Goal: Feedback & Contribution: Leave review/rating

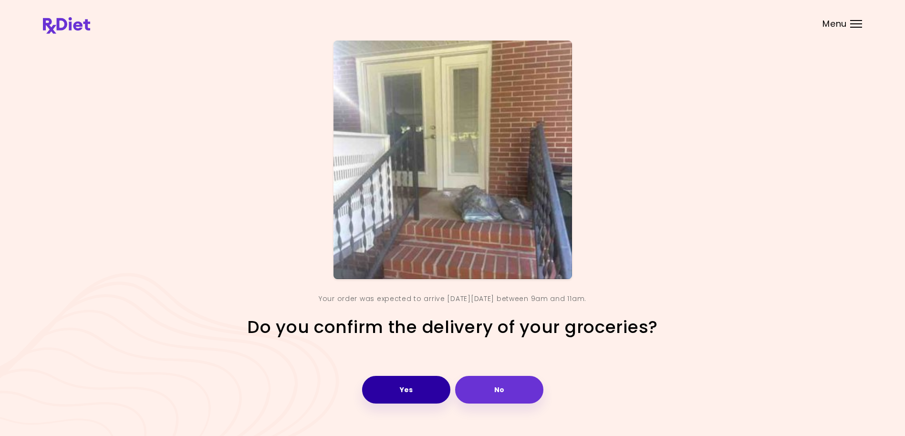
click at [413, 391] on button "Yes" at bounding box center [406, 390] width 88 height 28
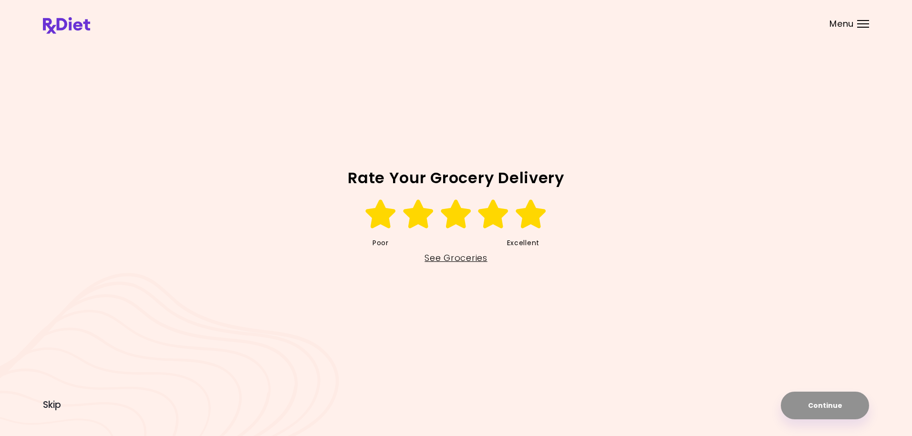
click at [528, 222] on icon at bounding box center [531, 214] width 33 height 29
click at [823, 404] on button "Continue" at bounding box center [825, 406] width 88 height 28
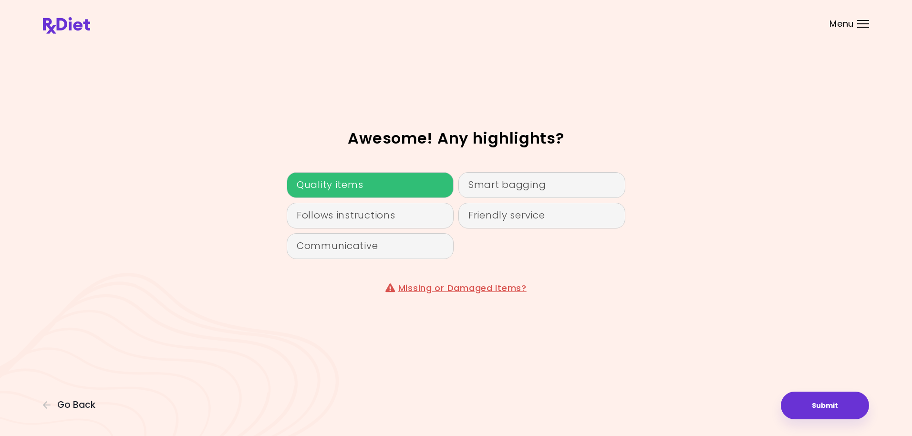
click at [391, 188] on div "Quality items" at bounding box center [370, 185] width 167 height 26
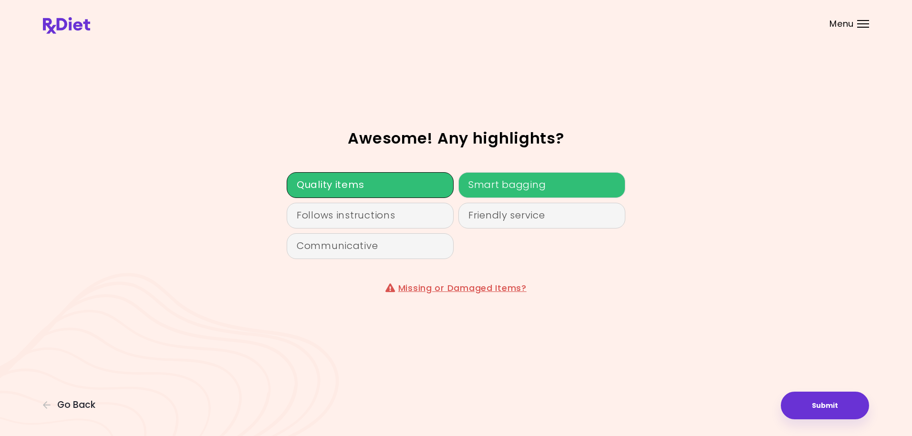
click at [516, 184] on div "Smart bagging" at bounding box center [542, 185] width 167 height 26
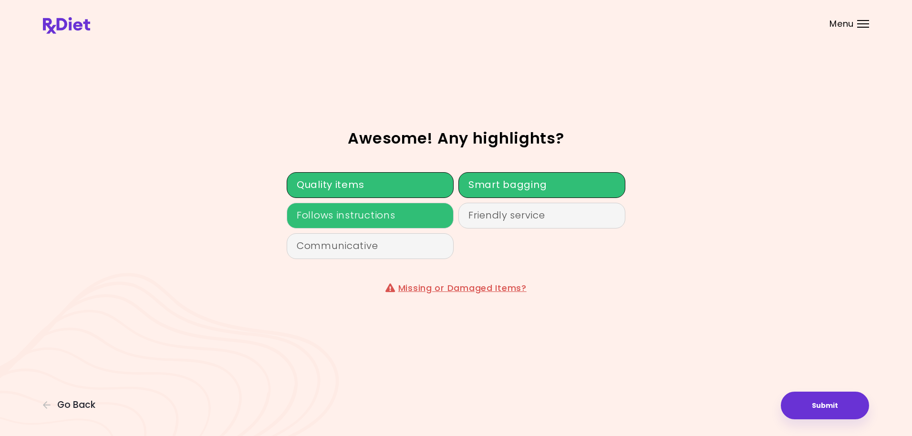
click at [383, 212] on div "Follows instructions" at bounding box center [370, 216] width 167 height 26
click at [838, 405] on button "Submit" at bounding box center [825, 406] width 88 height 28
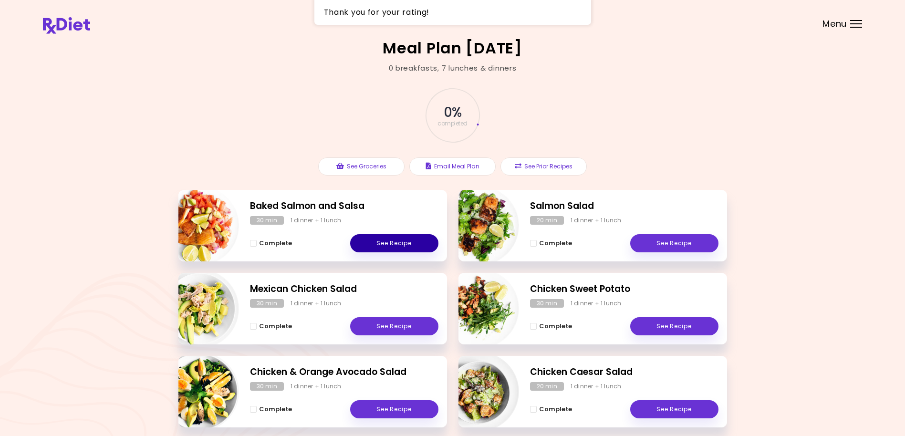
click at [408, 240] on link "See Recipe" at bounding box center [394, 243] width 88 height 18
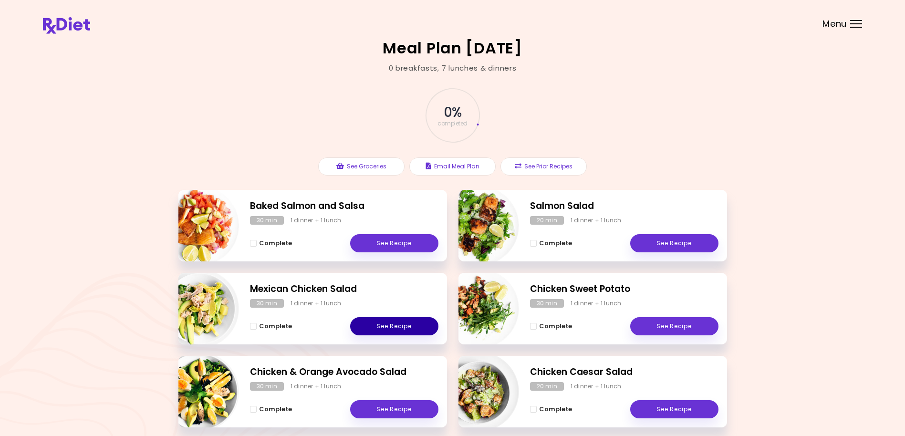
click at [373, 325] on link "See Recipe" at bounding box center [394, 326] width 88 height 18
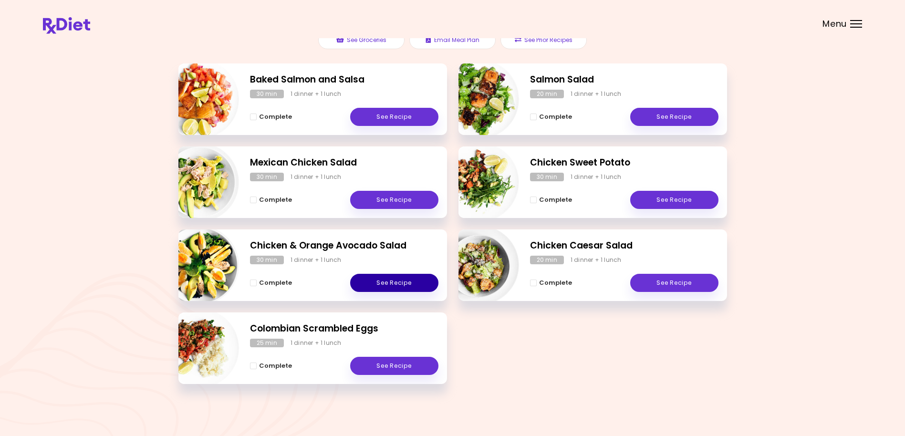
click at [378, 284] on link "See Recipe" at bounding box center [394, 283] width 88 height 18
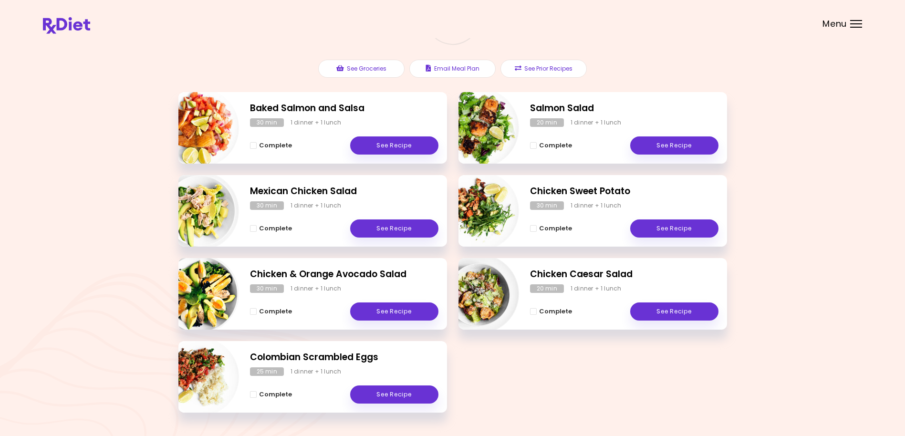
scroll to position [126, 0]
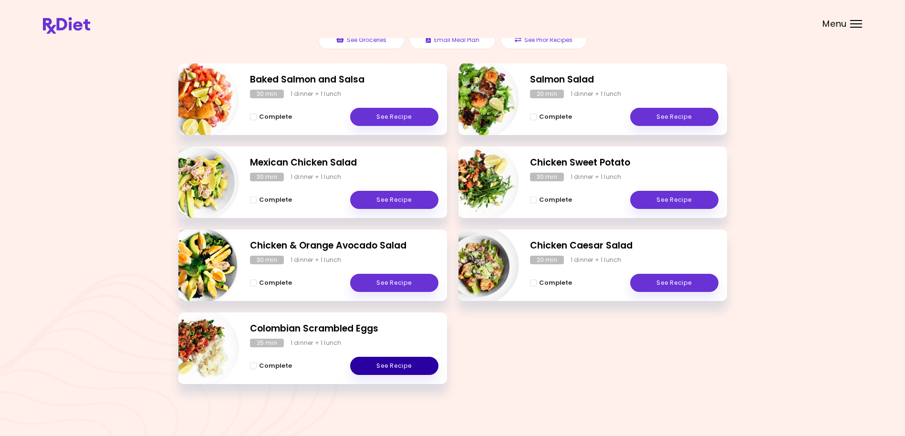
click at [396, 367] on link "See Recipe" at bounding box center [394, 366] width 88 height 18
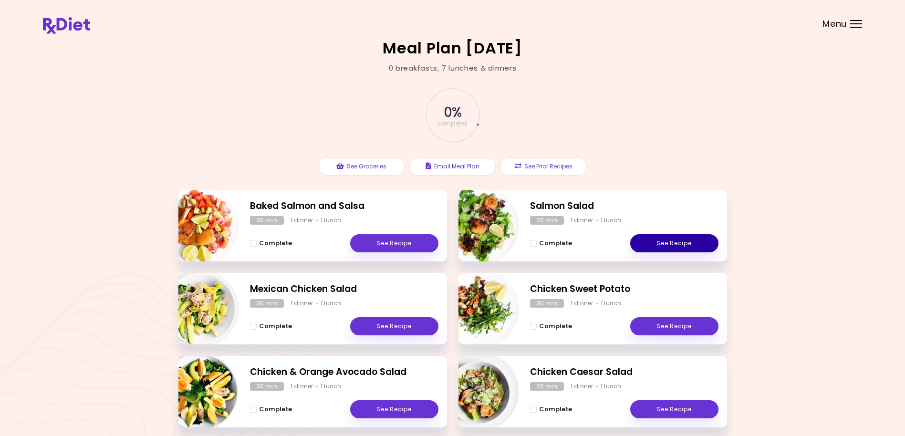
click at [690, 241] on link "See Recipe" at bounding box center [674, 243] width 88 height 18
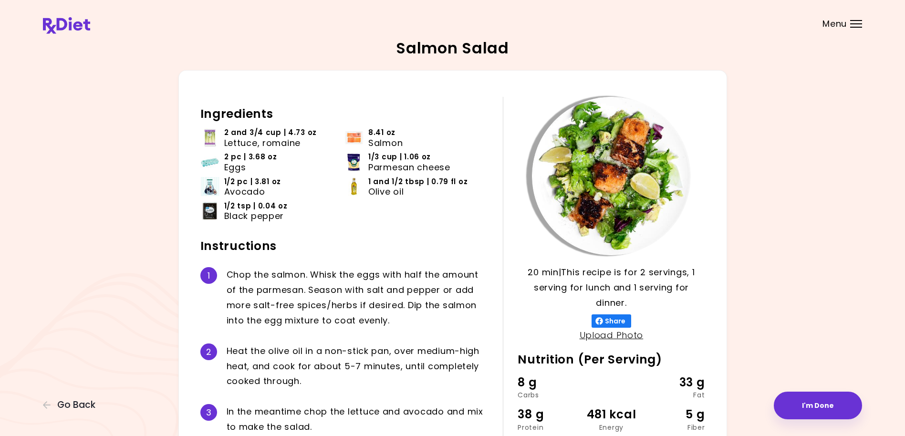
click at [162, 103] on div "Salmon Salad 20 min 20 min | This recipe is for 2 servings, 1 serving for lunch…" at bounding box center [452, 278] width 819 height 474
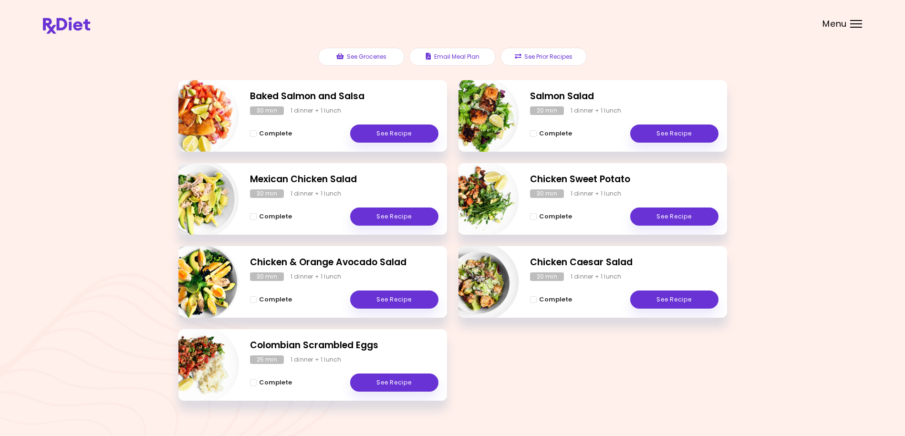
scroll to position [126, 0]
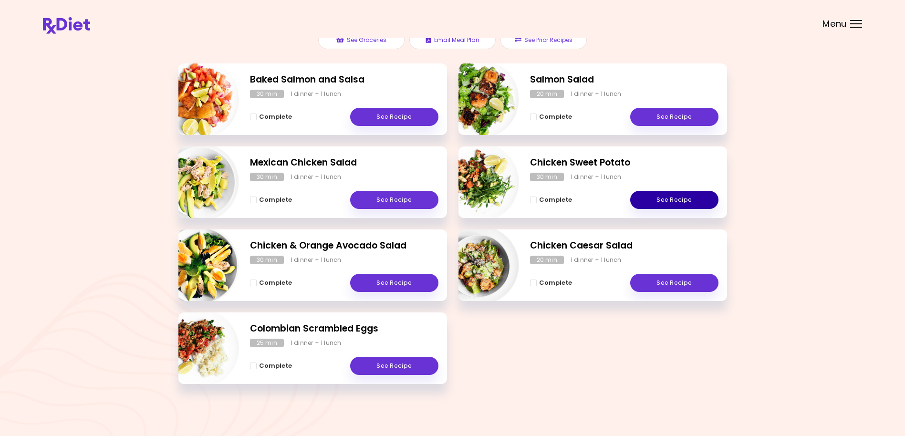
click at [659, 199] on link "See Recipe" at bounding box center [674, 200] width 88 height 18
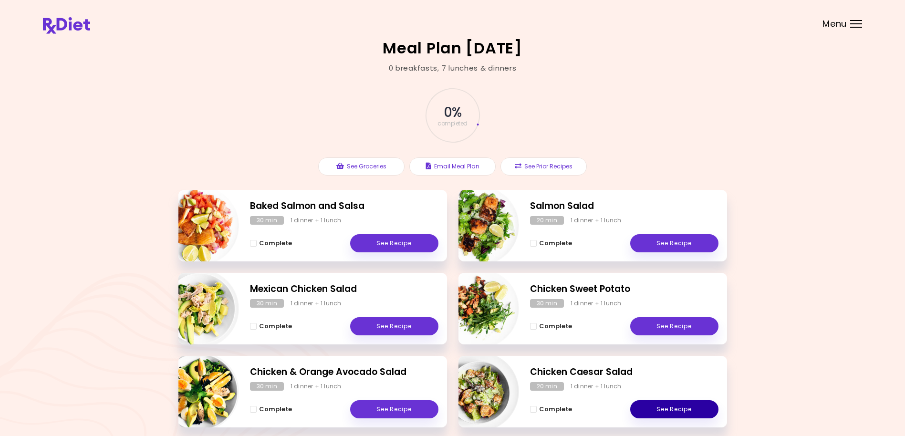
click at [671, 409] on link "See Recipe" at bounding box center [674, 409] width 88 height 18
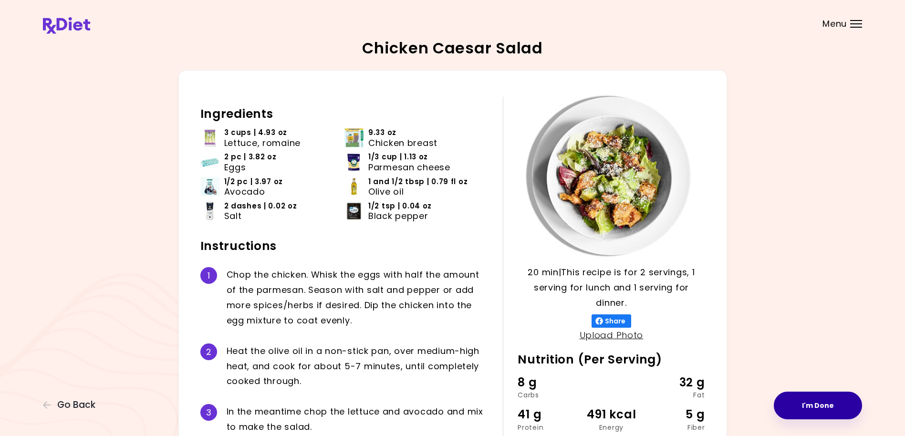
click at [822, 398] on button "I'm Done" at bounding box center [818, 406] width 88 height 28
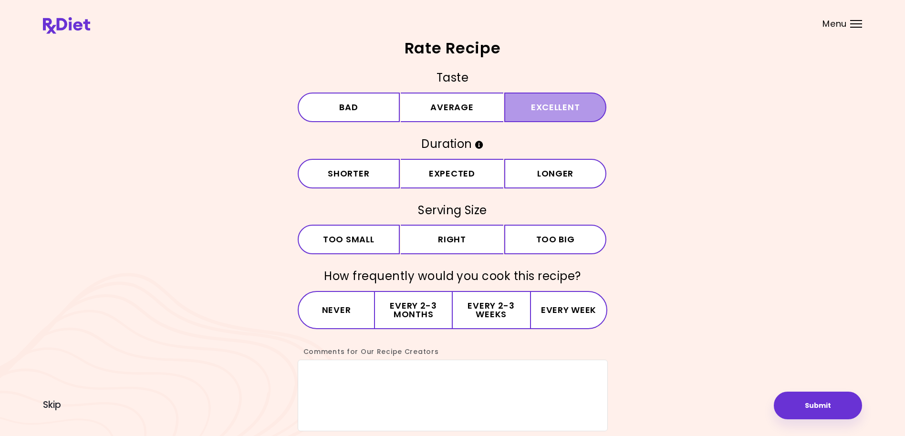
click at [546, 102] on button "Excellent" at bounding box center [555, 108] width 103 height 30
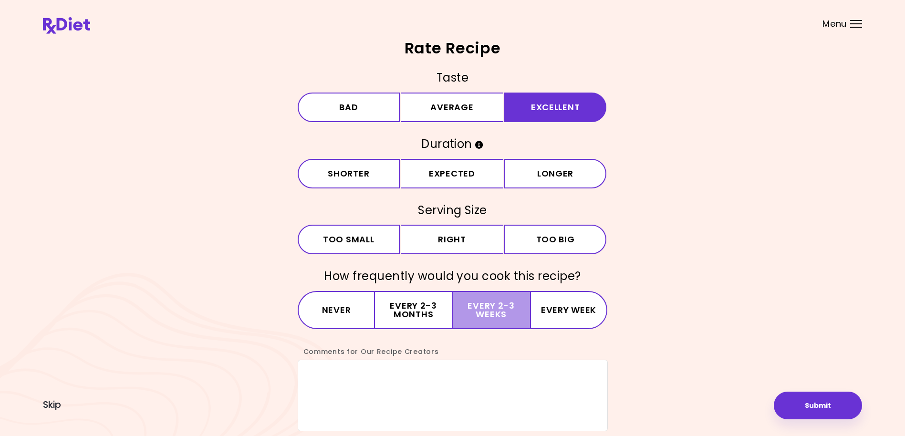
click at [492, 309] on button "Every 2-3 weeks" at bounding box center [491, 310] width 77 height 38
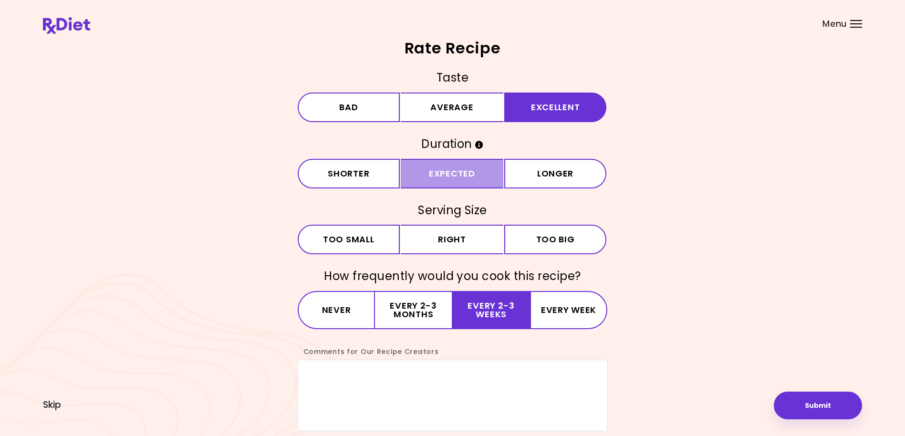
click at [463, 169] on button "Expected" at bounding box center [452, 174] width 103 height 30
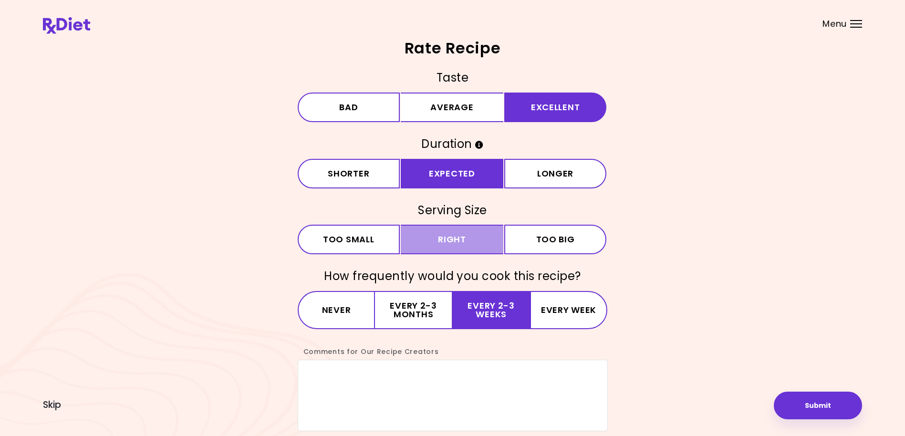
click at [459, 239] on button "Right" at bounding box center [452, 240] width 103 height 30
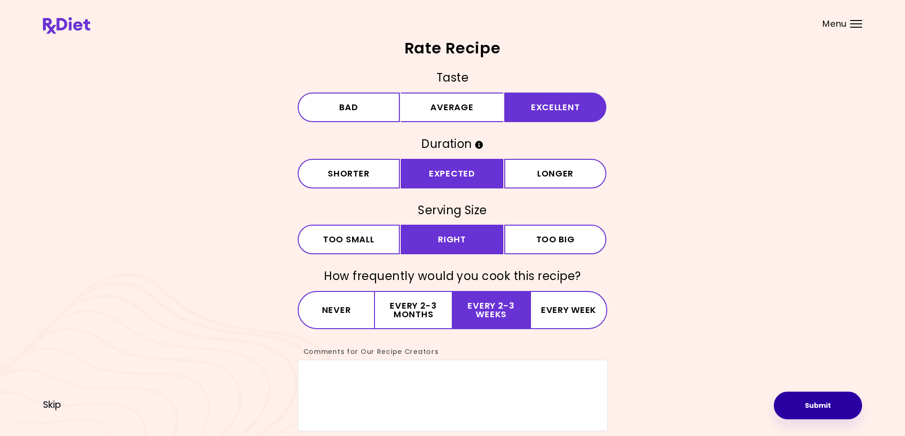
click at [814, 414] on button "Submit" at bounding box center [818, 406] width 88 height 28
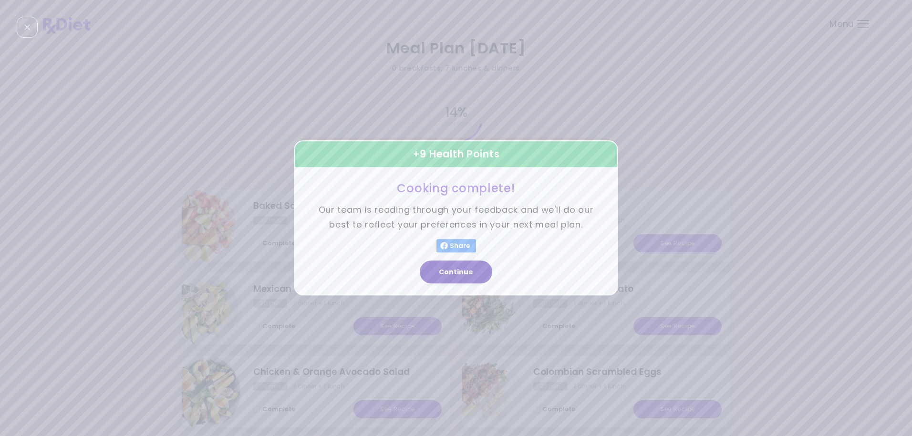
click at [447, 271] on button "Continue" at bounding box center [456, 272] width 73 height 23
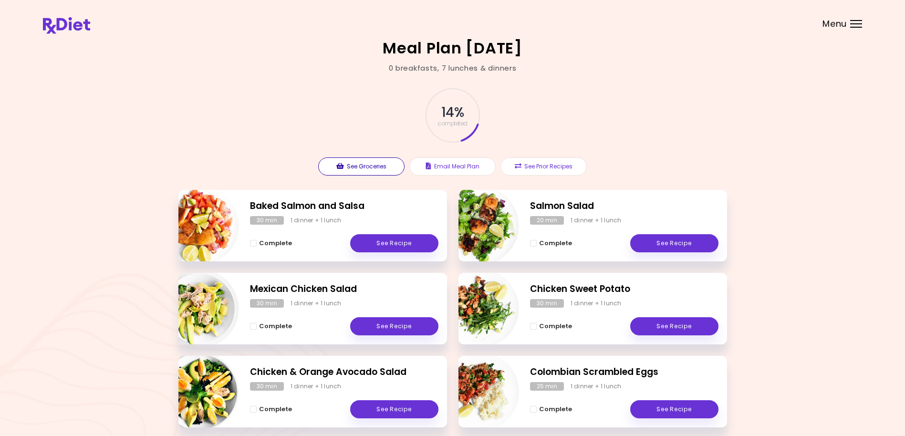
click at [376, 167] on button "See Groceries" at bounding box center [361, 166] width 86 height 18
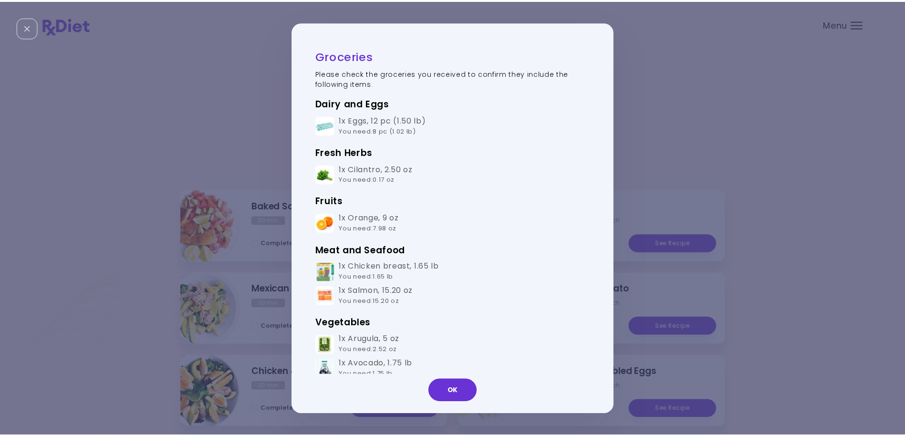
scroll to position [127, 0]
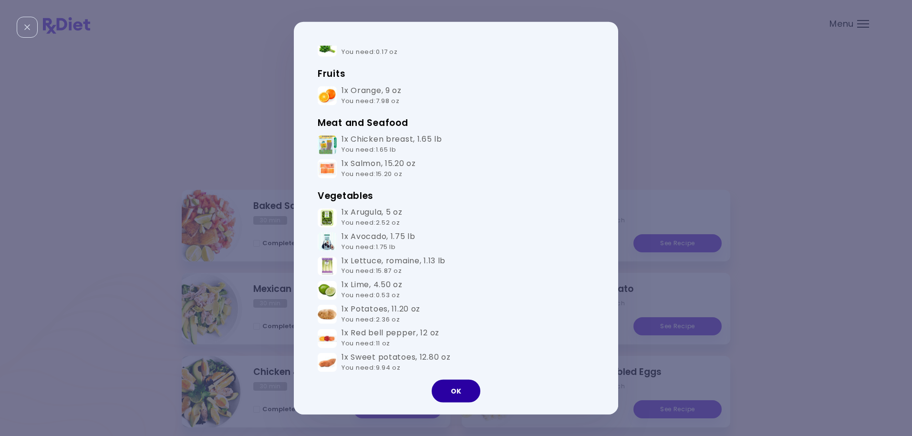
click at [470, 383] on button "OK" at bounding box center [456, 390] width 49 height 23
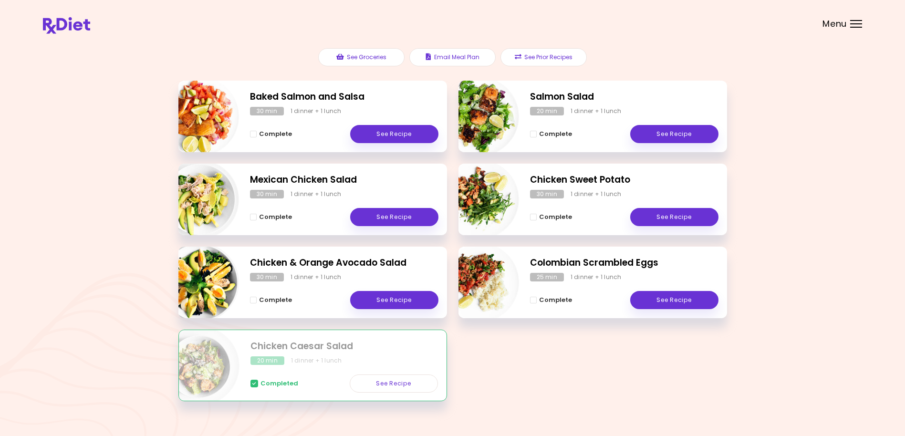
scroll to position [126, 0]
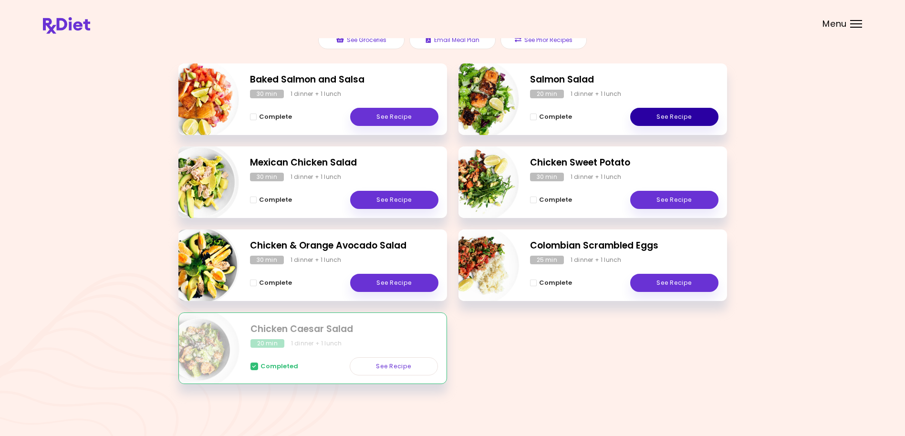
click at [669, 115] on link "See Recipe" at bounding box center [674, 117] width 88 height 18
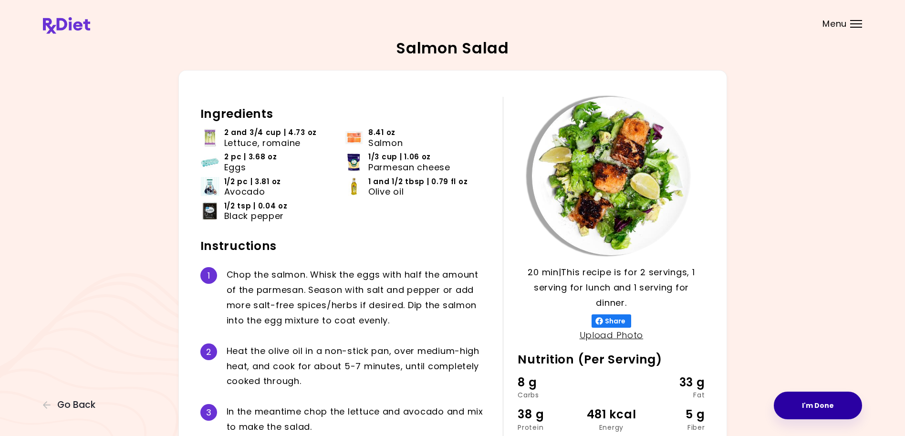
click at [814, 409] on button "I'm Done" at bounding box center [818, 406] width 88 height 28
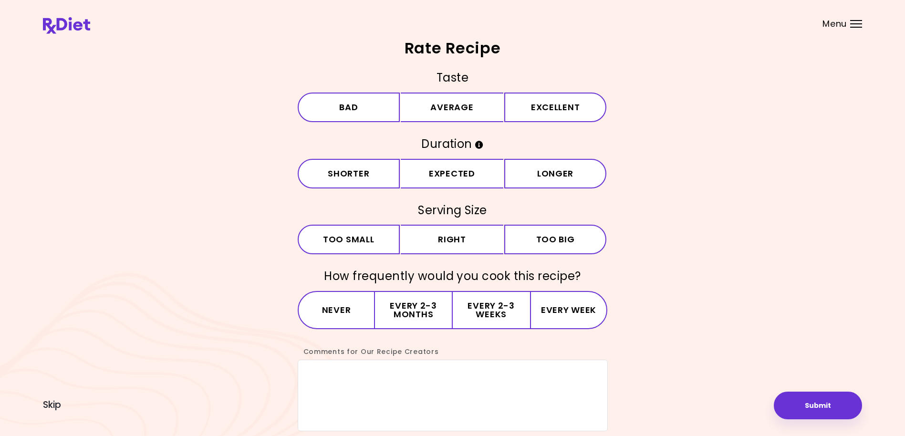
click at [670, 66] on div "Rate Recipe Taste Bad Average Excellent Duration Shorter Expected Longer Servin…" at bounding box center [452, 236] width 819 height 391
click at [820, 406] on button "Submit" at bounding box center [818, 406] width 88 height 28
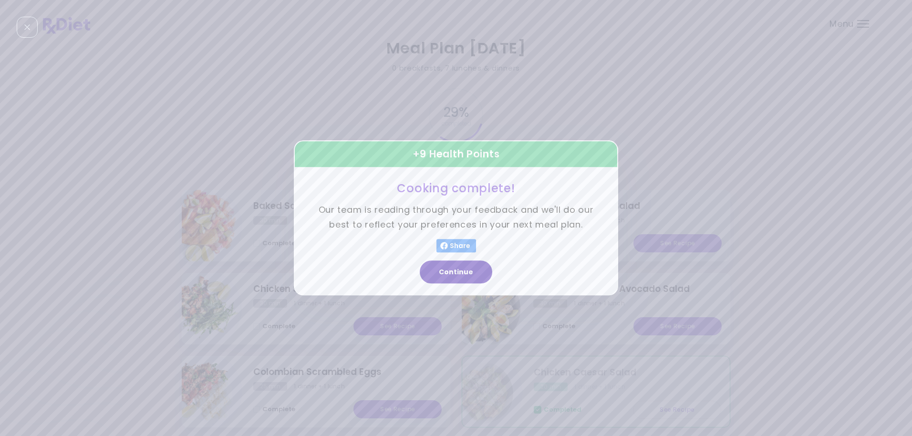
click at [464, 270] on button "Continue" at bounding box center [456, 272] width 73 height 23
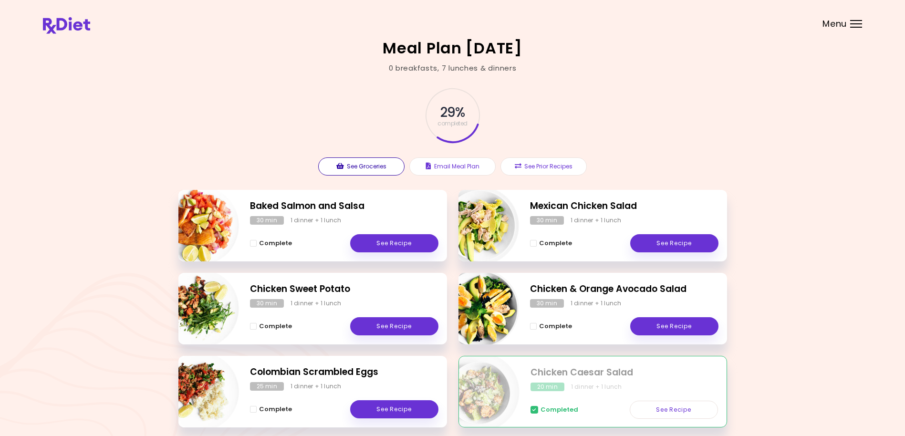
click at [384, 165] on button "See Groceries" at bounding box center [361, 166] width 86 height 18
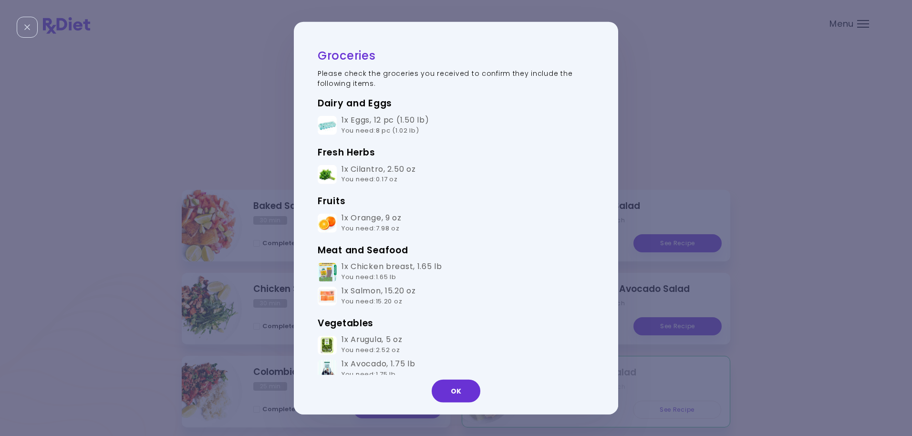
click at [454, 393] on button "OK" at bounding box center [456, 390] width 49 height 23
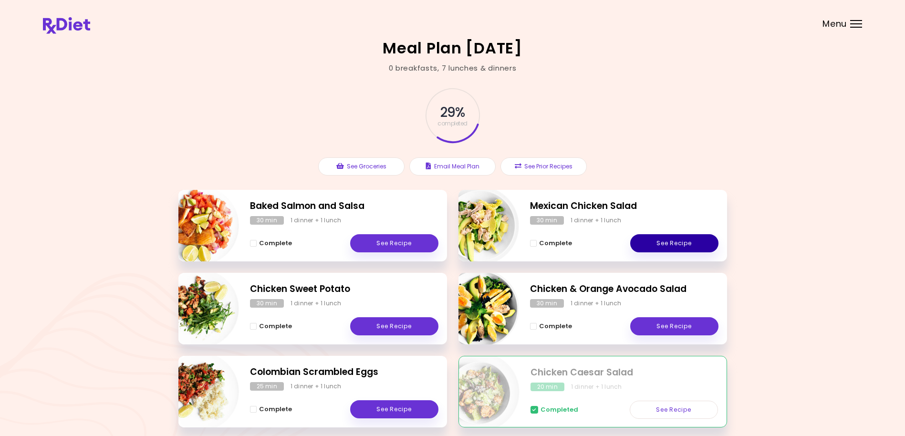
click at [680, 247] on link "See Recipe" at bounding box center [674, 243] width 88 height 18
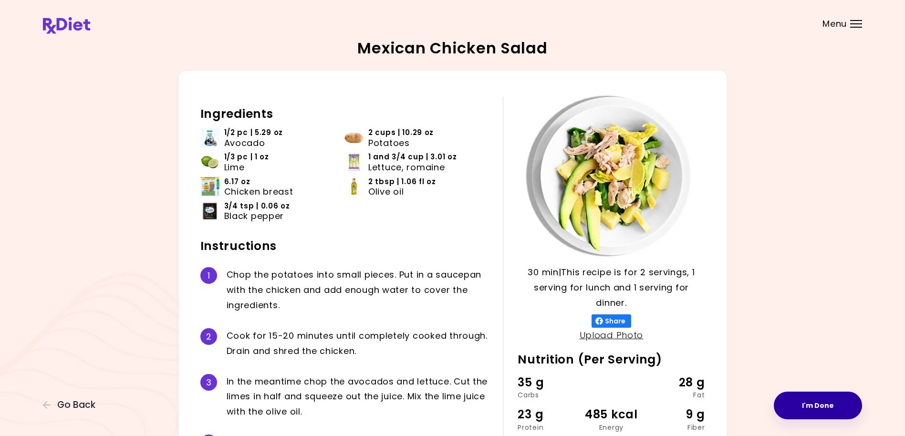
click at [823, 409] on button "I'm Done" at bounding box center [818, 406] width 88 height 28
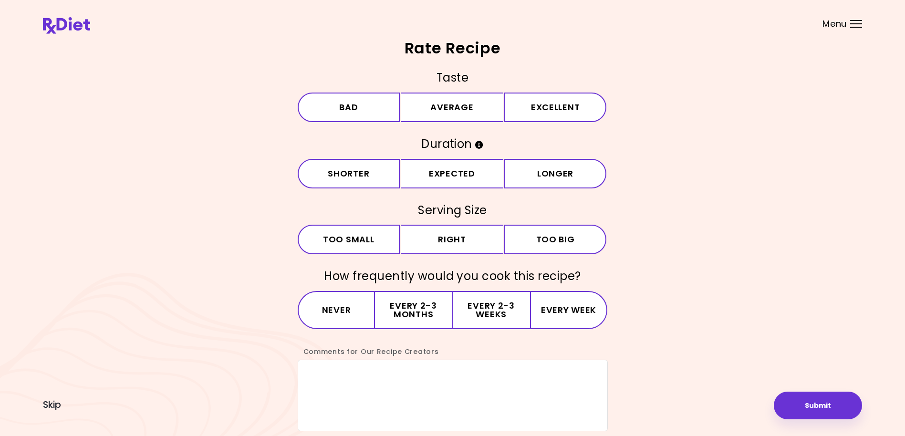
click at [840, 20] on span "Menu" at bounding box center [835, 24] width 24 height 9
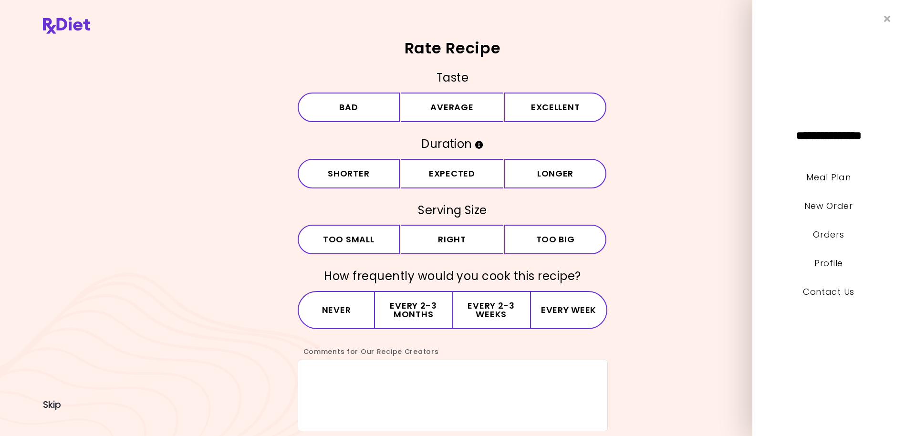
click at [722, 128] on div "Taste Bad Average Excellent Duration Shorter Expected Longer Serving Size Small…" at bounding box center [452, 250] width 819 height 361
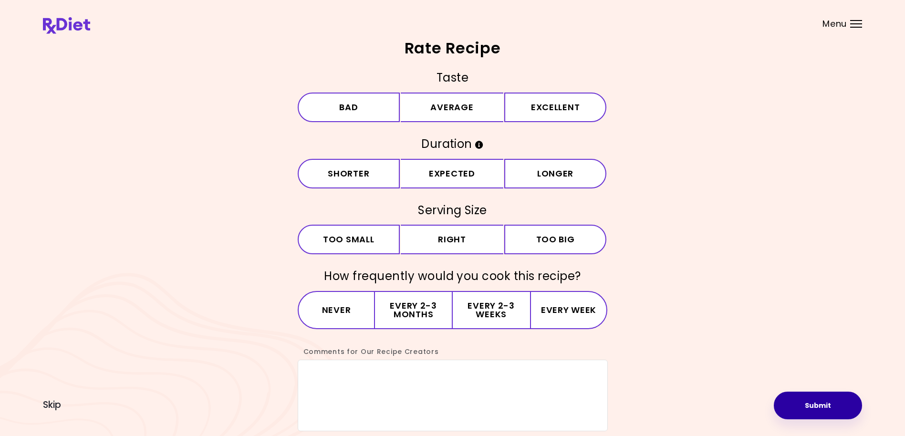
click at [809, 416] on button "Submit" at bounding box center [818, 406] width 88 height 28
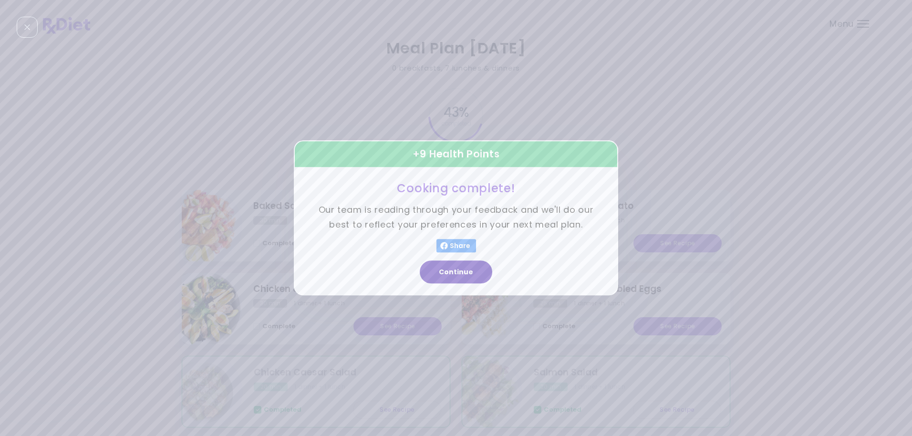
click at [448, 270] on button "Continue" at bounding box center [456, 272] width 73 height 23
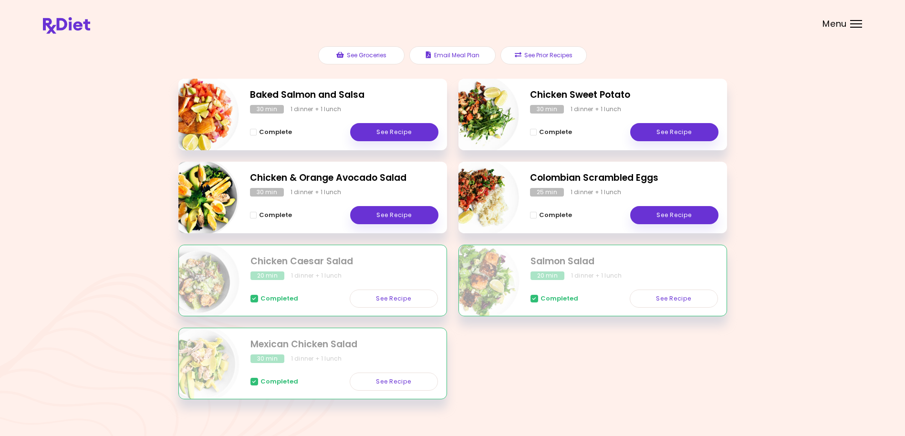
scroll to position [126, 0]
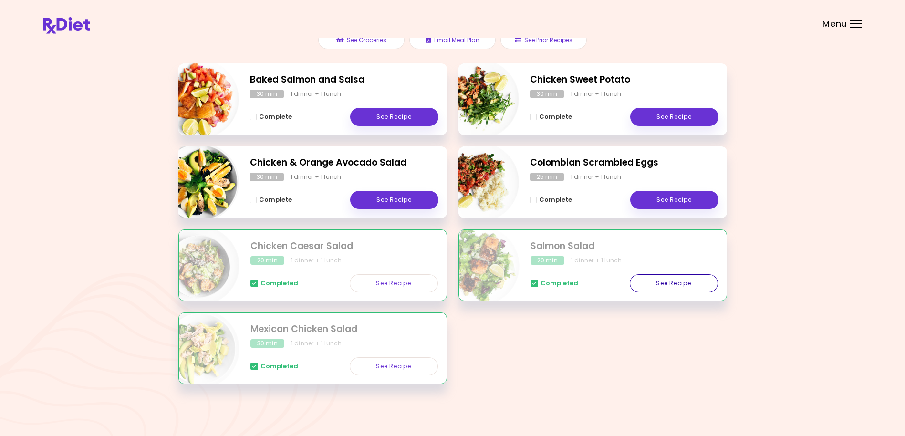
click at [669, 280] on link "See Recipe" at bounding box center [674, 283] width 88 height 18
